Goal: Transaction & Acquisition: Purchase product/service

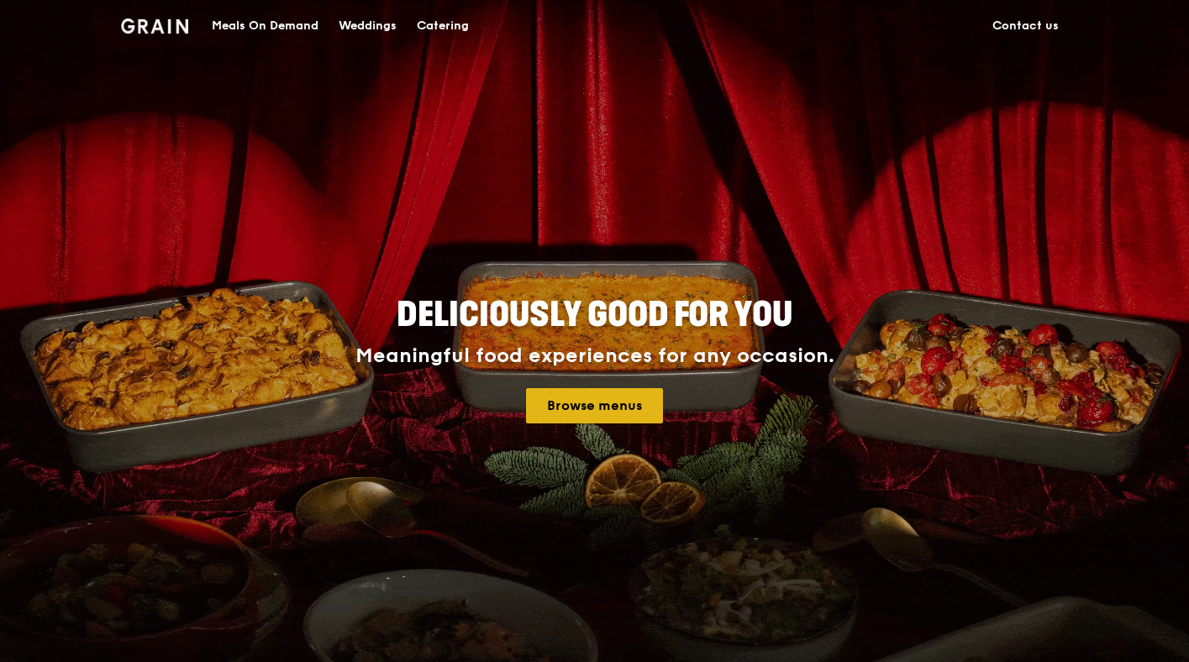
click at [571, 416] on link "Browse menus" at bounding box center [594, 405] width 137 height 35
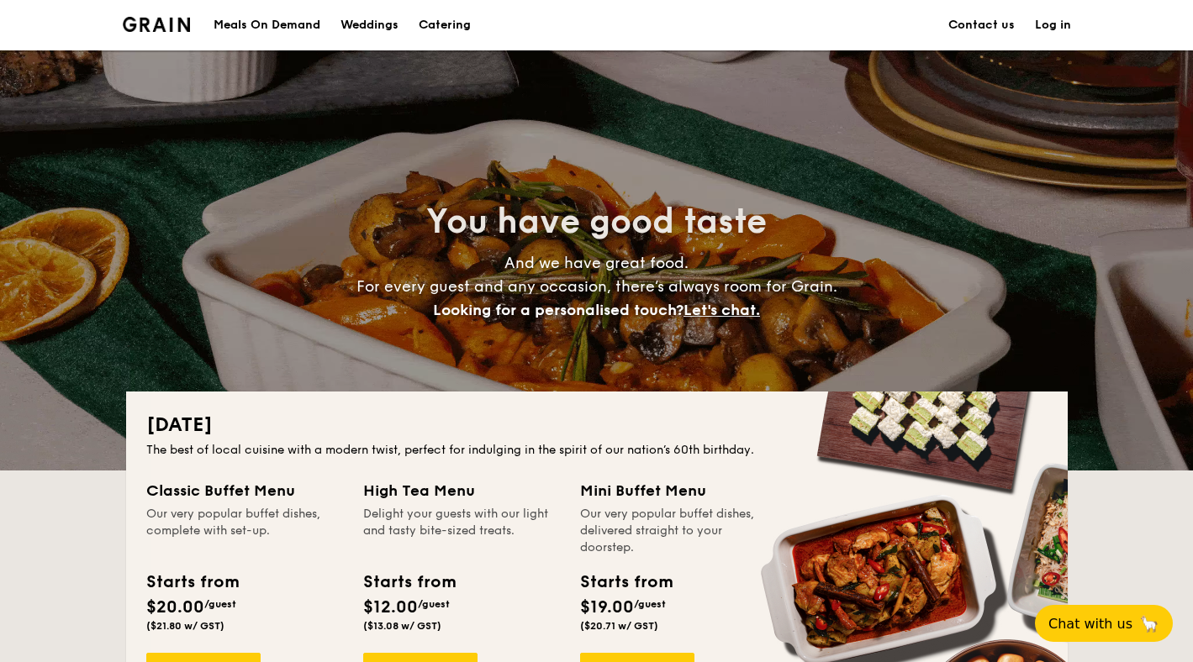
click at [256, 24] on div "Meals On Demand" at bounding box center [266, 25] width 107 height 50
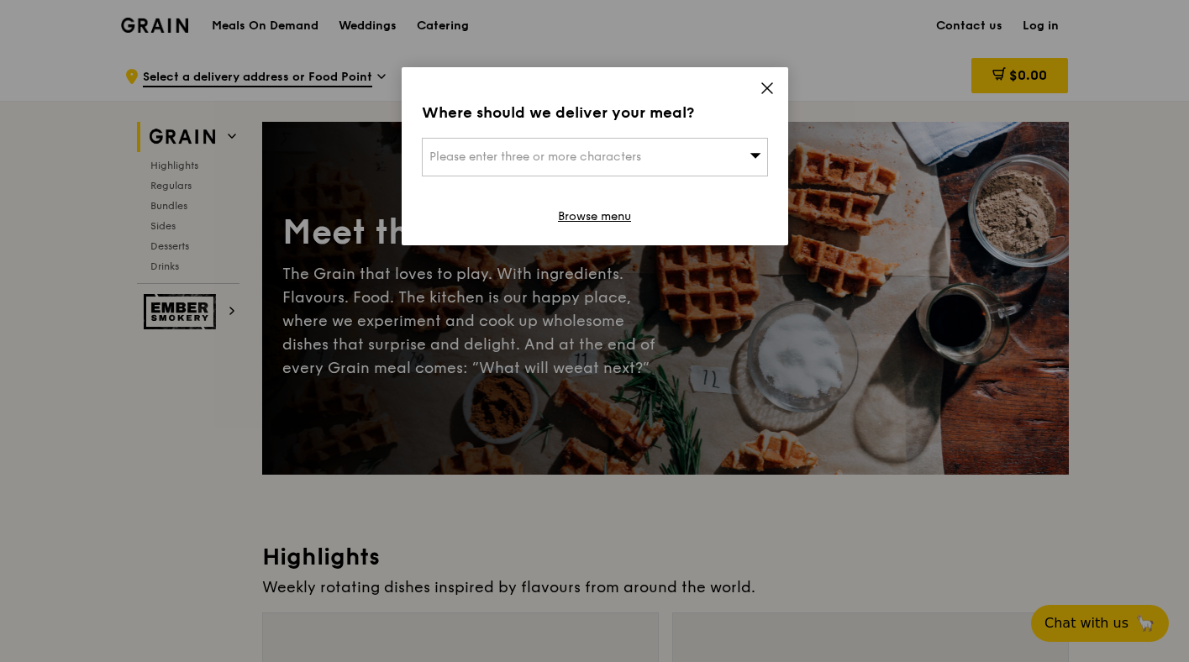
click at [543, 150] on span "Please enter three or more characters" at bounding box center [536, 157] width 212 height 14
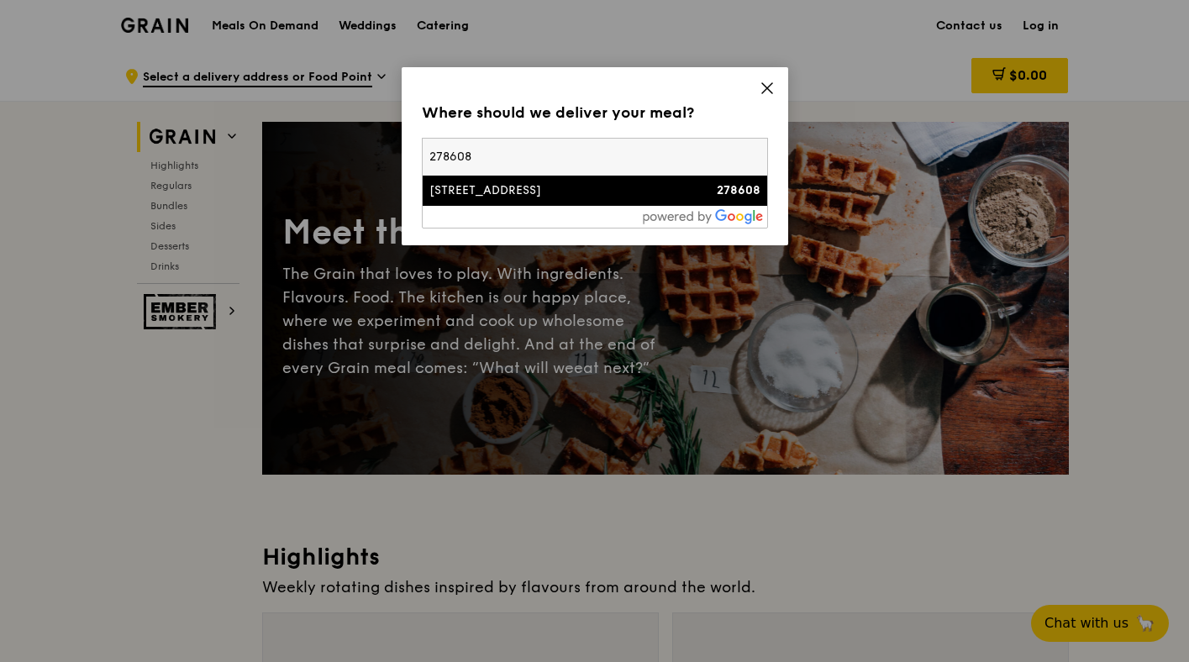
type input "278608"
click at [473, 192] on div "[STREET_ADDRESS]" at bounding box center [554, 190] width 249 height 17
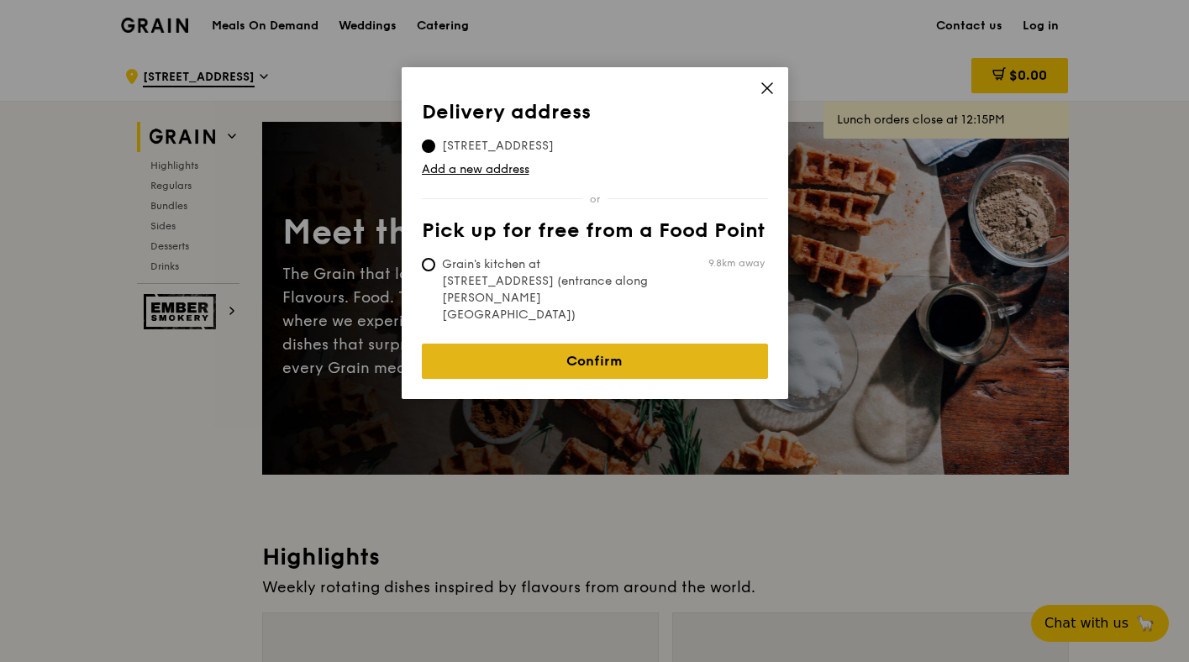
click at [554, 344] on link "Confirm" at bounding box center [595, 361] width 346 height 35
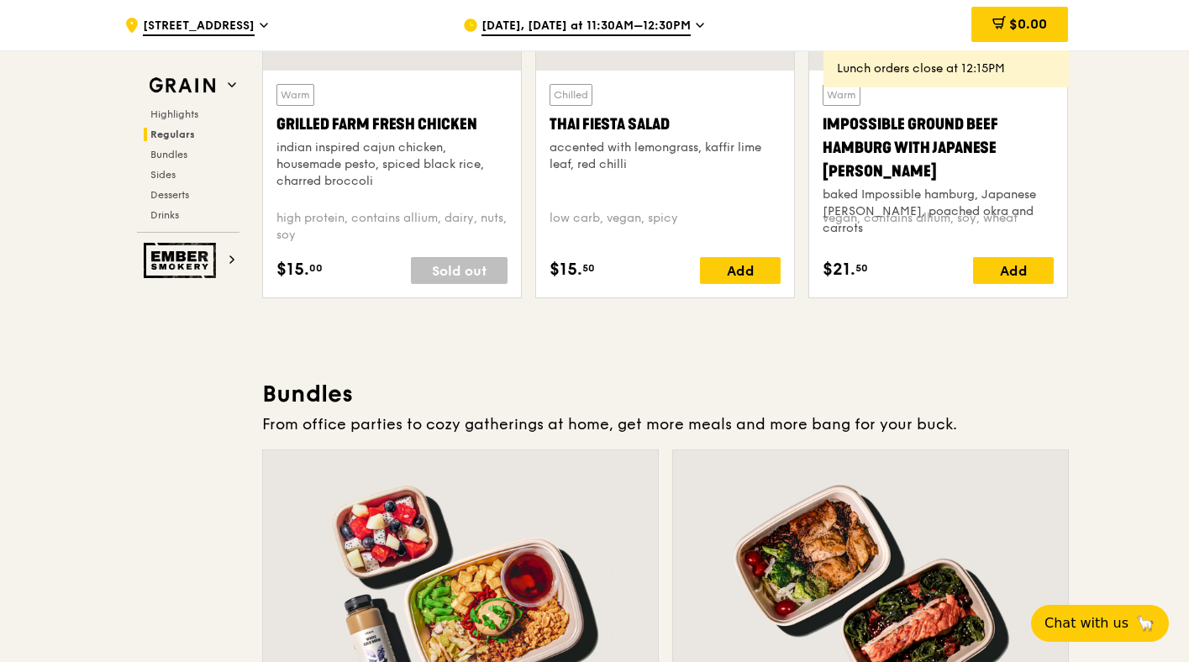
scroll to position [2401, 0]
